Goal: Book appointment/travel/reservation

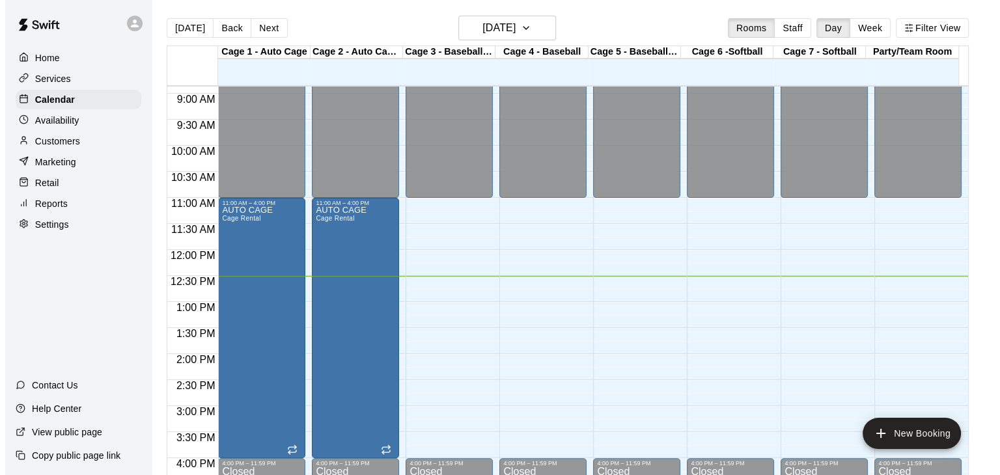
scroll to position [456, 0]
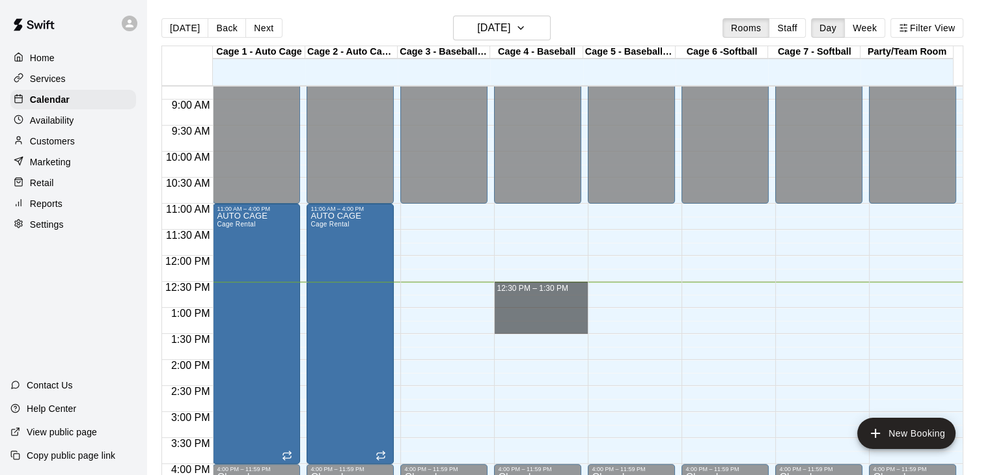
drag, startPoint x: 543, startPoint y: 284, endPoint x: 547, endPoint y: 326, distance: 42.5
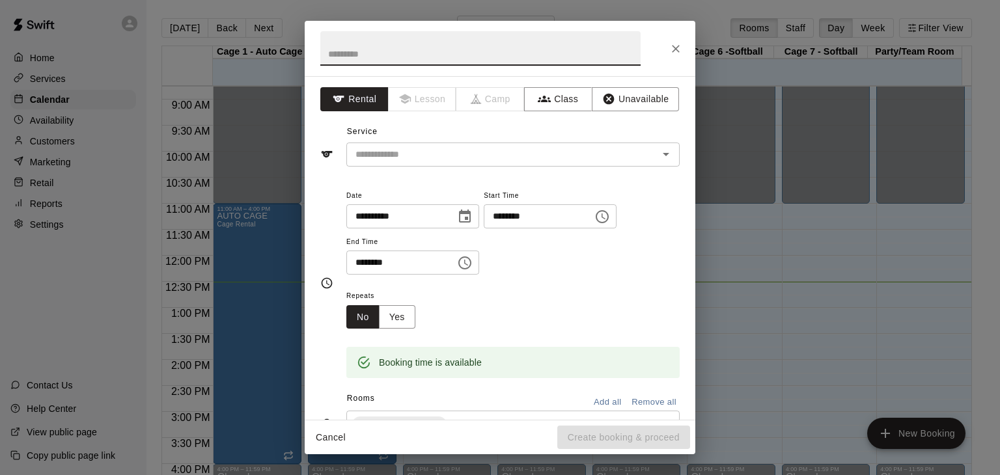
click at [513, 54] on input "text" at bounding box center [480, 48] width 320 height 35
type input "*"
type input "*****"
click at [370, 164] on div "​" at bounding box center [512, 155] width 333 height 24
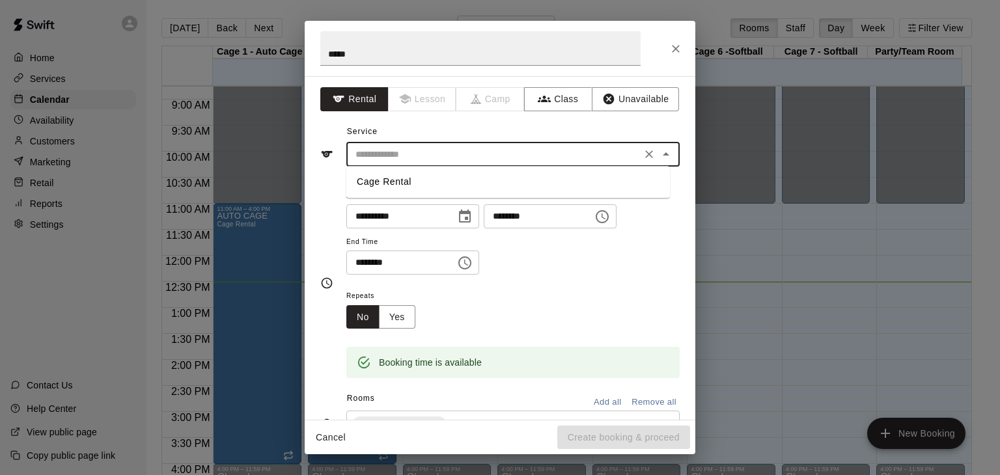
click at [378, 174] on li "Cage Rental" at bounding box center [508, 181] width 324 height 21
type input "**********"
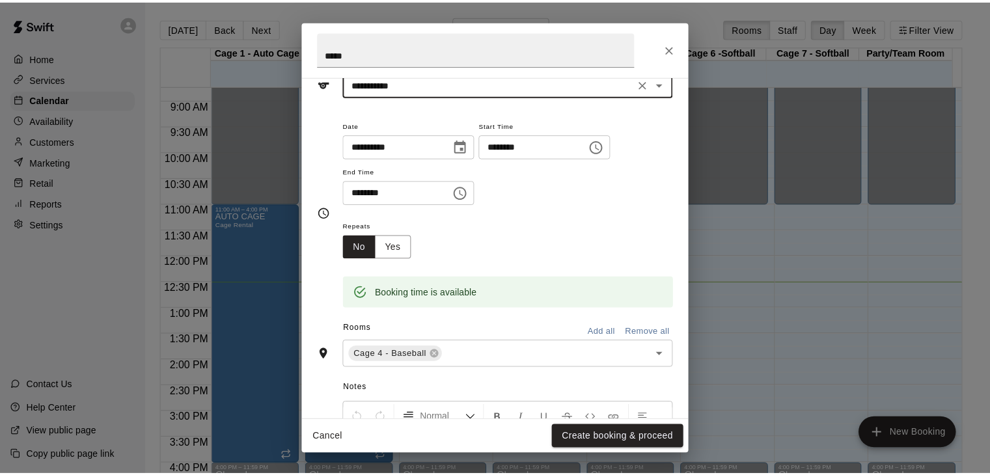
scroll to position [130, 0]
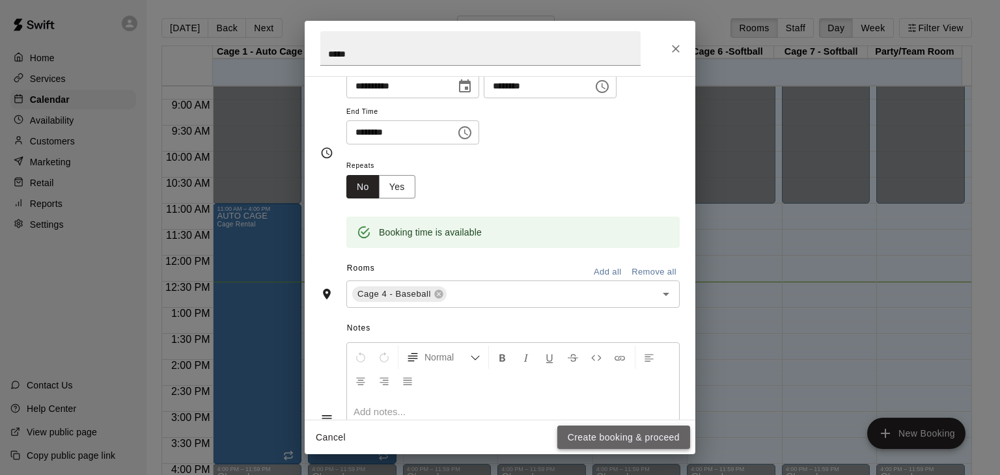
click at [641, 437] on button "Create booking & proceed" at bounding box center [623, 438] width 133 height 24
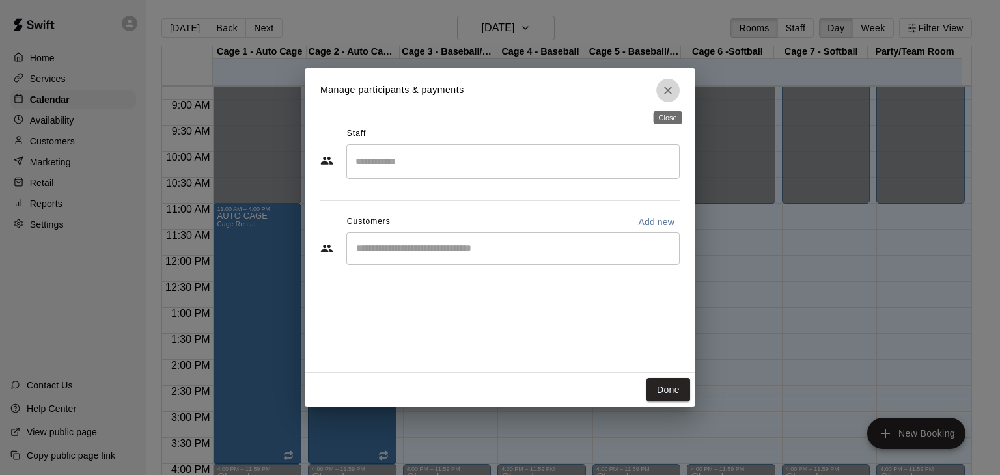
click at [672, 90] on icon "Close" at bounding box center [667, 90] width 13 height 13
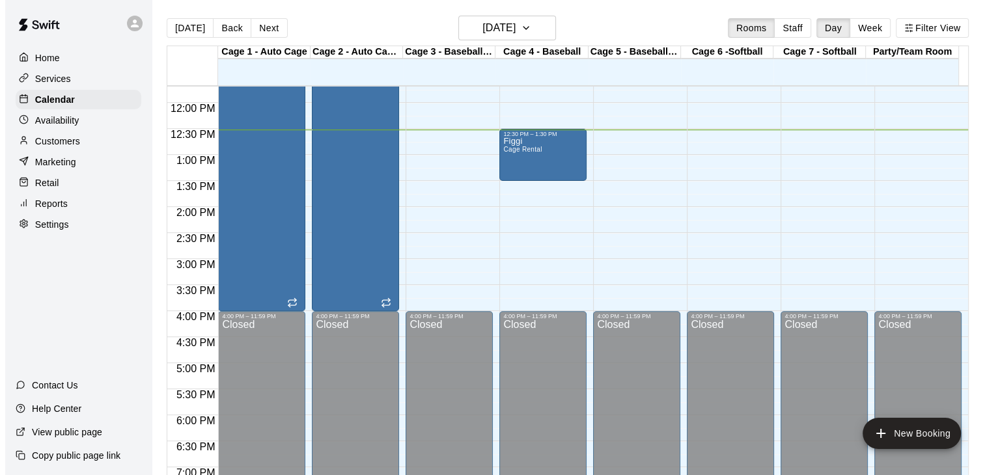
scroll to position [586, 0]
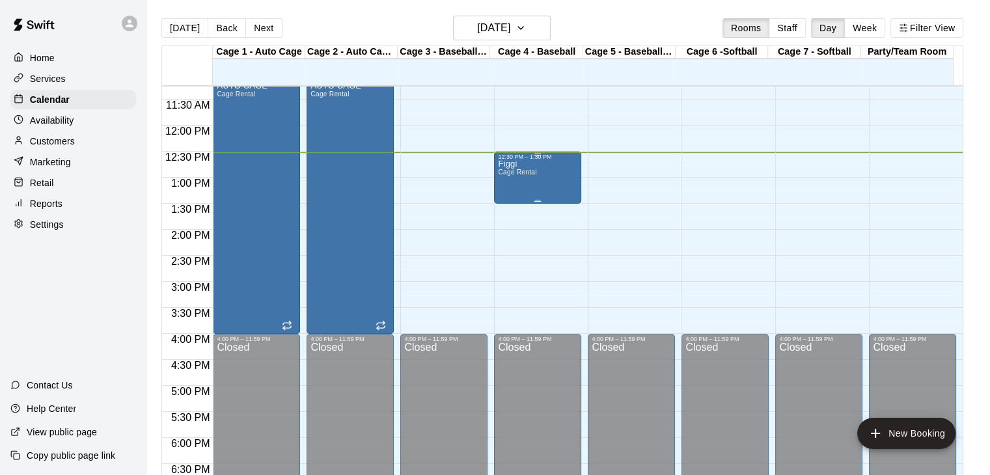
click at [547, 195] on div "Figgi Cage Rental" at bounding box center [537, 397] width 79 height 475
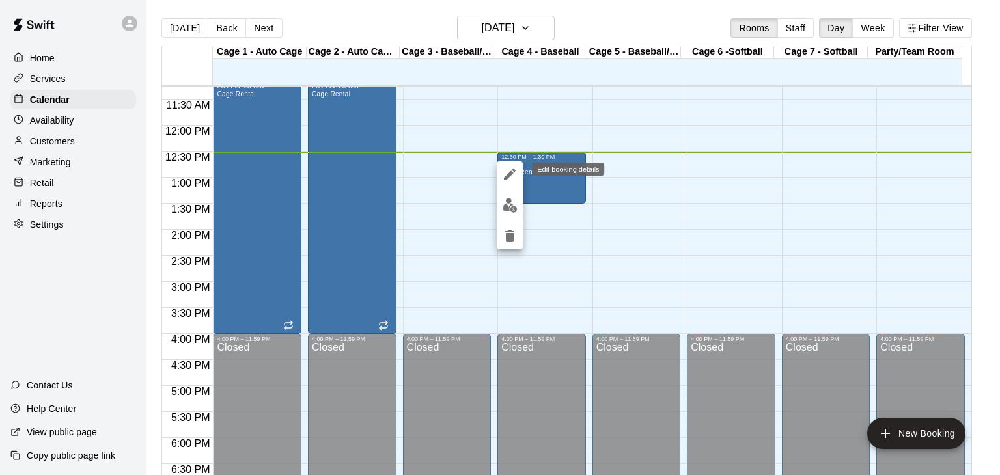
click at [512, 172] on icon "edit" at bounding box center [510, 175] width 12 height 12
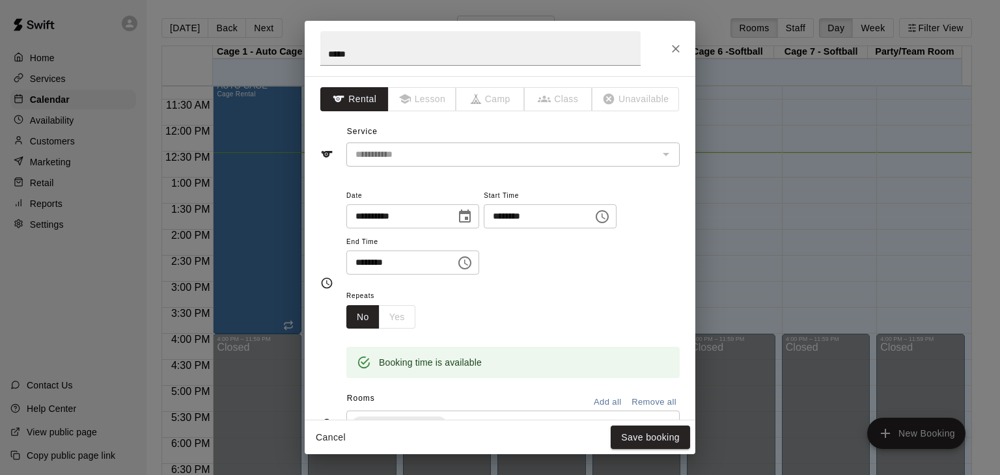
click at [507, 259] on div "**********" at bounding box center [512, 231] width 333 height 88
click at [473, 264] on icon "Choose time, selected time is 1:30 PM" at bounding box center [465, 263] width 16 height 16
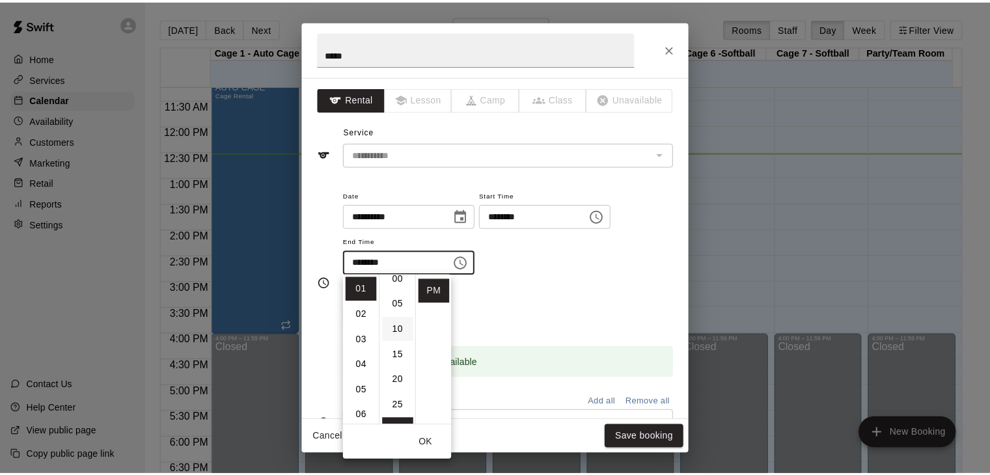
scroll to position [0, 0]
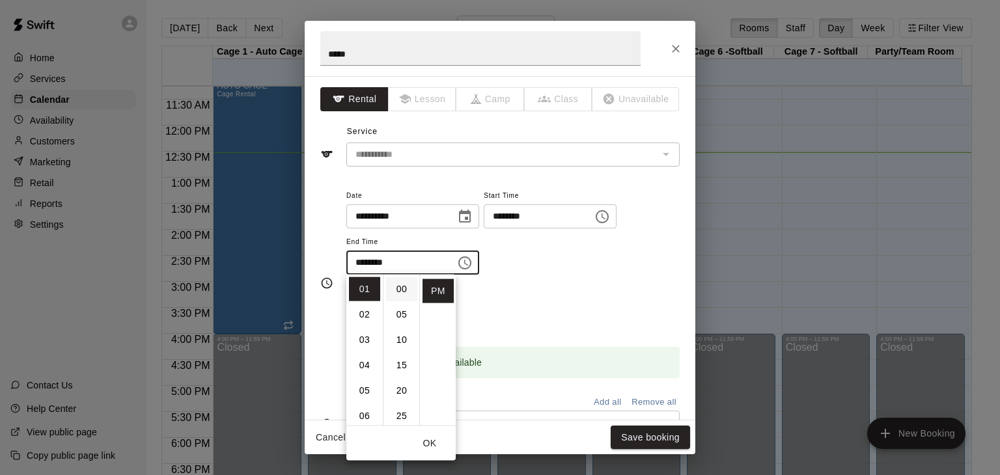
click at [398, 287] on li "00" at bounding box center [401, 289] width 31 height 24
type input "********"
click at [645, 435] on button "Save booking" at bounding box center [650, 438] width 79 height 24
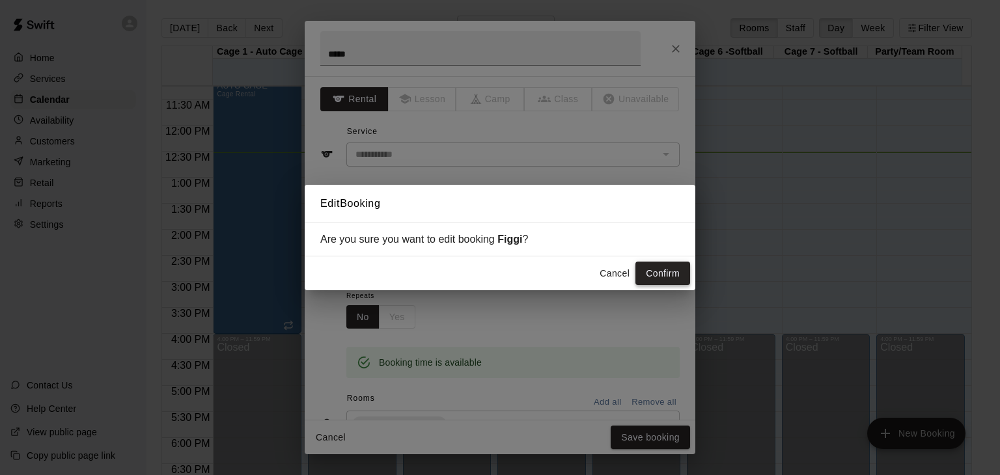
click at [648, 271] on button "Confirm" at bounding box center [662, 274] width 55 height 24
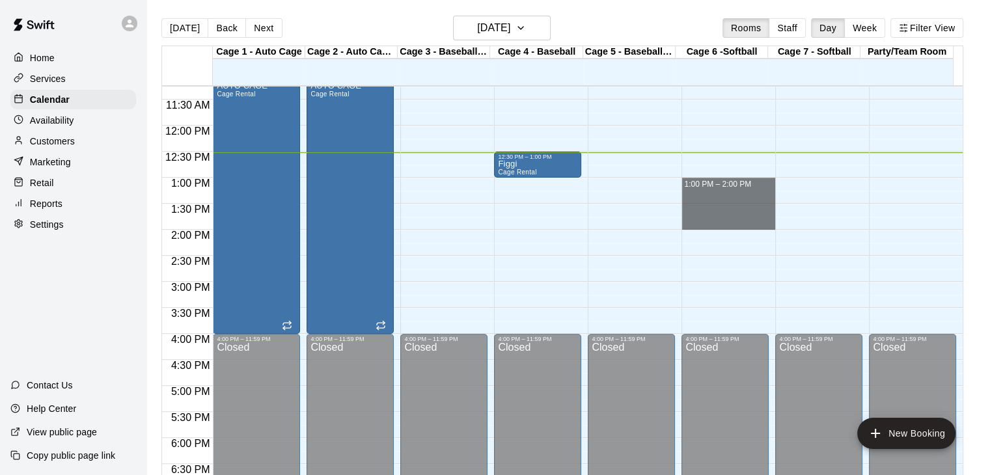
drag, startPoint x: 725, startPoint y: 179, endPoint x: 730, endPoint y: 224, distance: 45.3
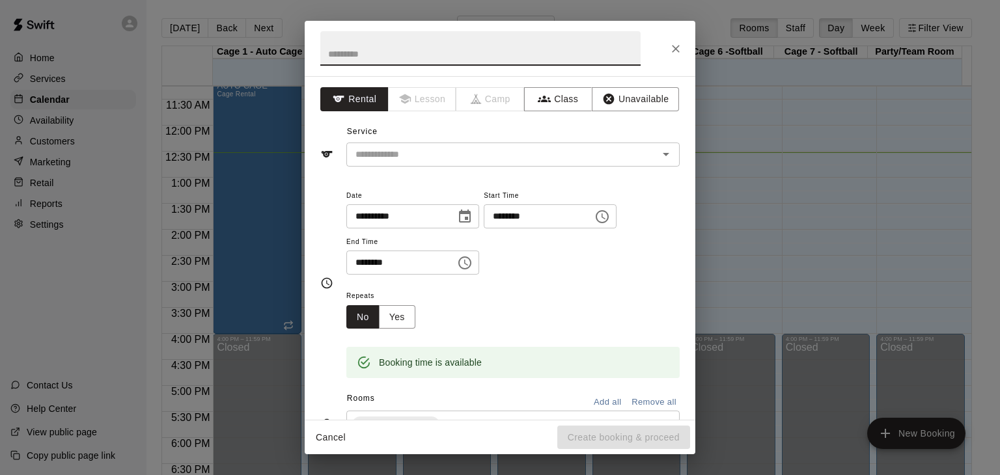
click at [456, 38] on input "text" at bounding box center [480, 48] width 320 height 35
type input "**********"
drag, startPoint x: 445, startPoint y: 142, endPoint x: 444, endPoint y: 150, distance: 7.8
click at [445, 143] on div "​" at bounding box center [512, 155] width 333 height 24
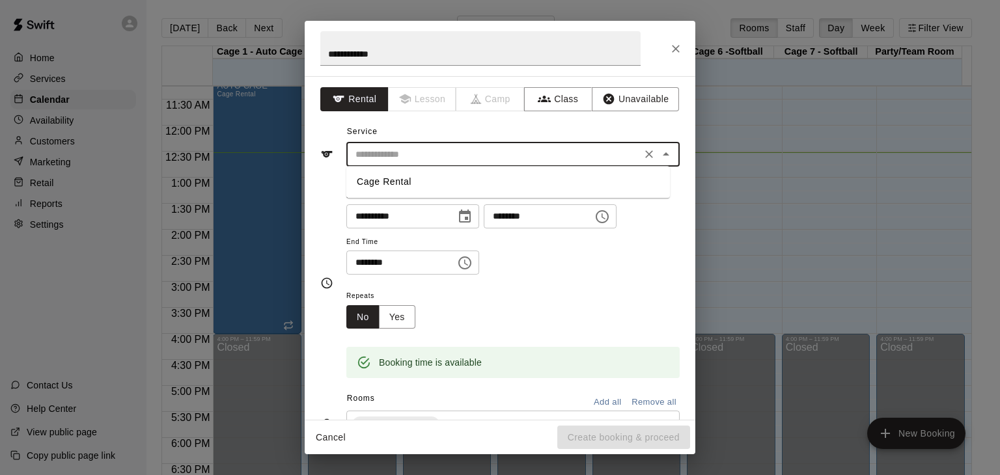
click at [437, 180] on li "Cage Rental" at bounding box center [508, 181] width 324 height 21
type input "**********"
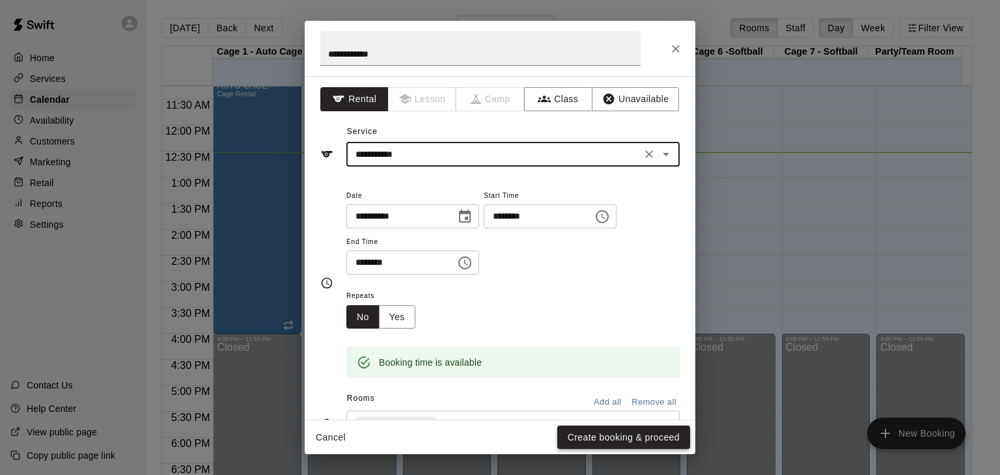
click at [613, 441] on button "Create booking & proceed" at bounding box center [623, 438] width 133 height 24
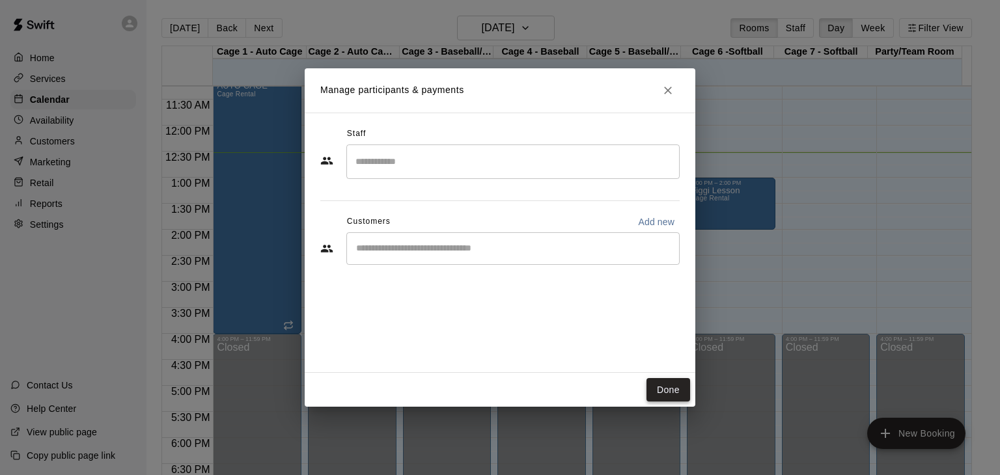
click at [665, 392] on button "Done" at bounding box center [668, 390] width 44 height 24
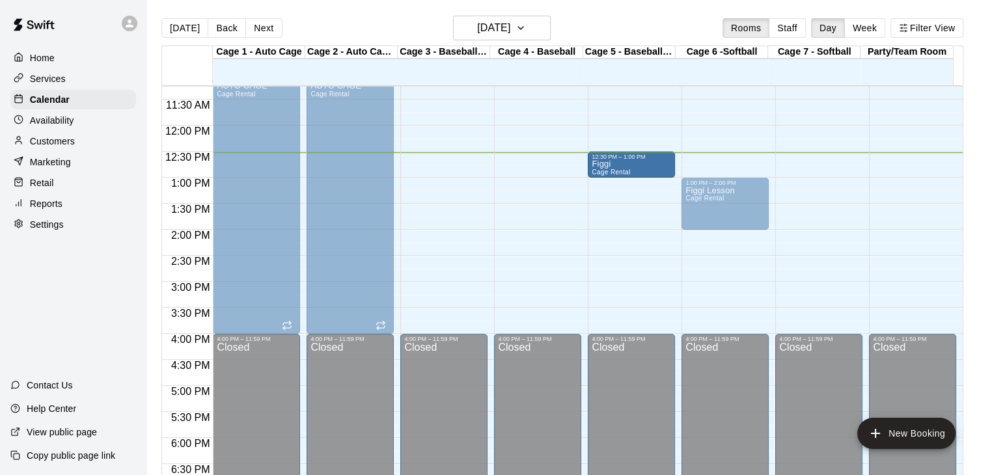
drag, startPoint x: 567, startPoint y: 167, endPoint x: 631, endPoint y: 167, distance: 64.5
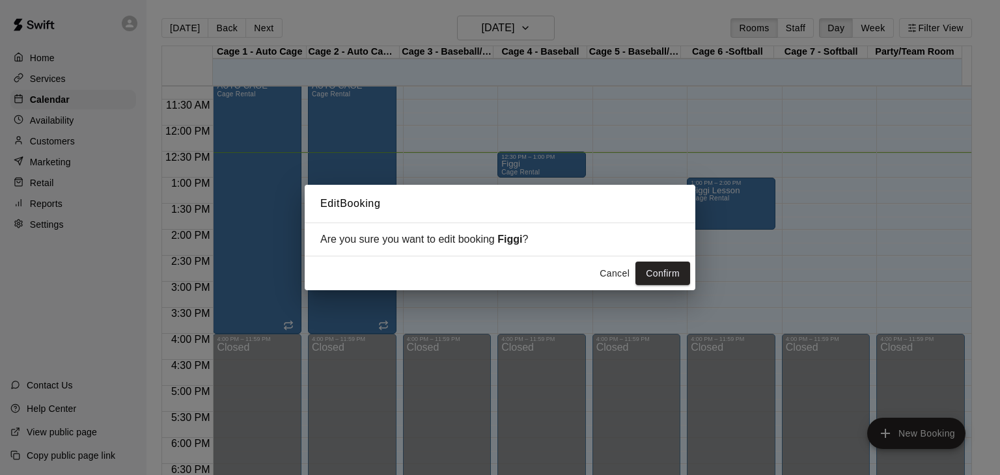
click at [648, 268] on button "Confirm" at bounding box center [662, 274] width 55 height 24
